Goal: Information Seeking & Learning: Find specific fact

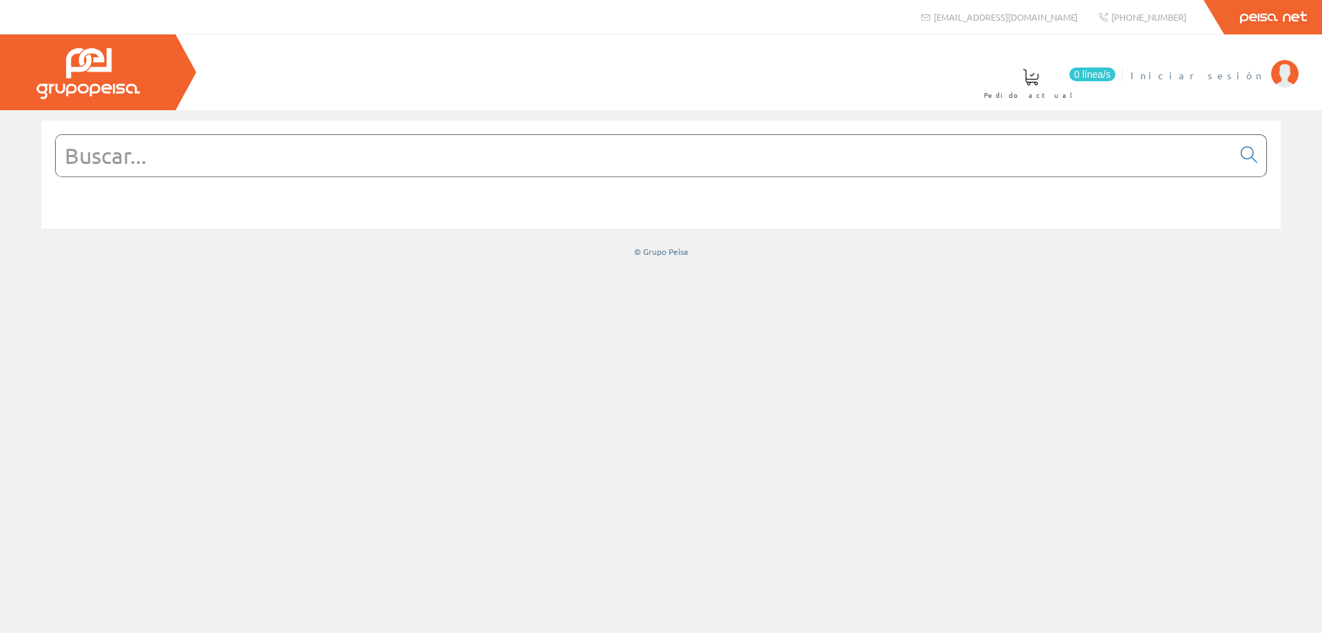
click at [1240, 76] on span "Iniciar sesión" at bounding box center [1198, 75] width 134 height 14
click at [707, 145] on input "text" at bounding box center [644, 155] width 1177 height 41
paste input "200248"
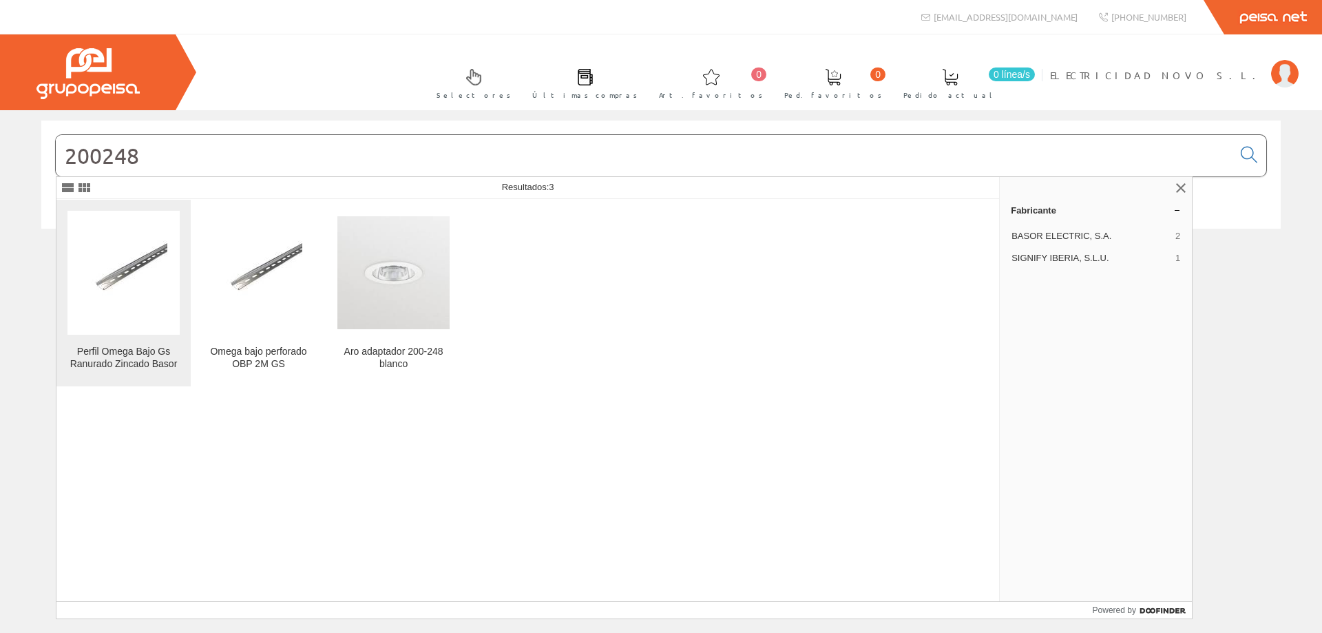
type input "200248"
click at [109, 281] on img at bounding box center [123, 272] width 87 height 65
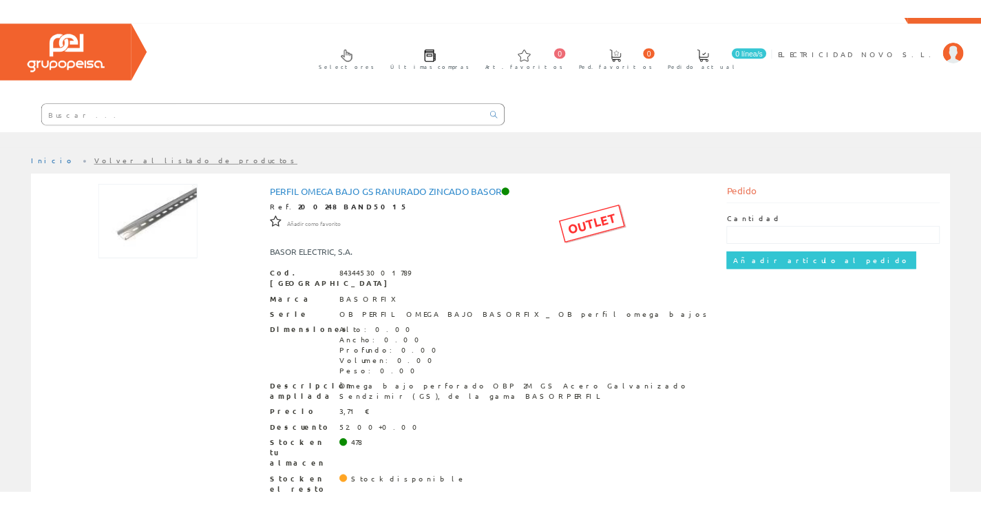
scroll to position [48, 0]
